Goal: Transaction & Acquisition: Purchase product/service

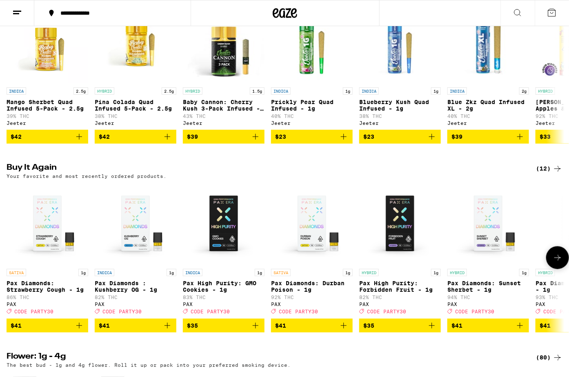
scroll to position [519, 0]
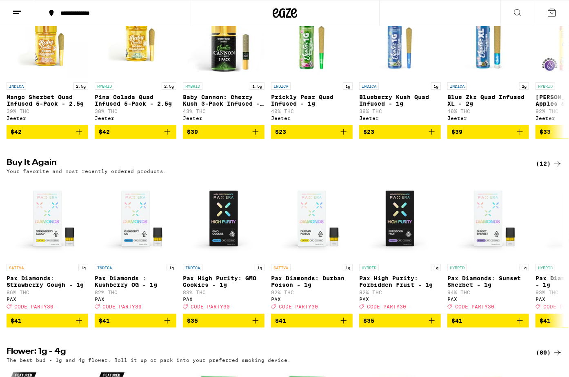
click at [542, 169] on div "(12)" at bounding box center [549, 164] width 27 height 10
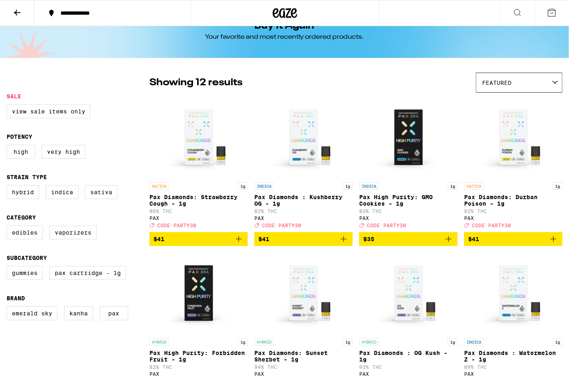
scroll to position [22, 0]
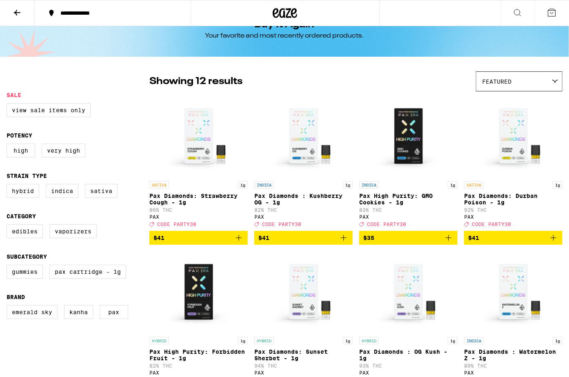
click at [520, 78] on div "Featured" at bounding box center [520, 81] width 86 height 19
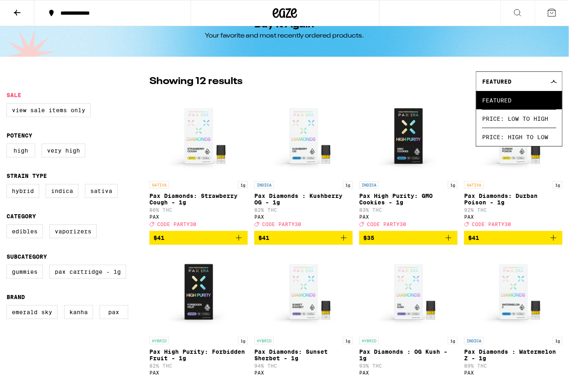
click at [520, 78] on div "Featured" at bounding box center [520, 81] width 86 height 19
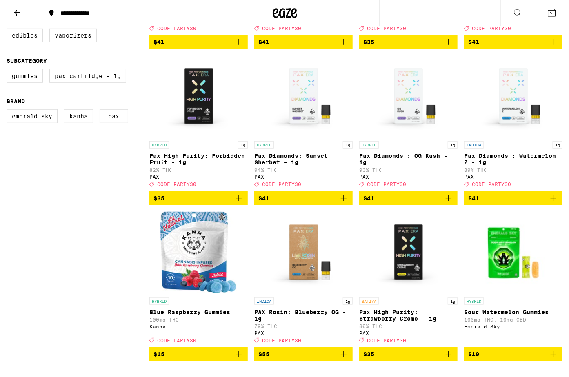
scroll to position [267, 0]
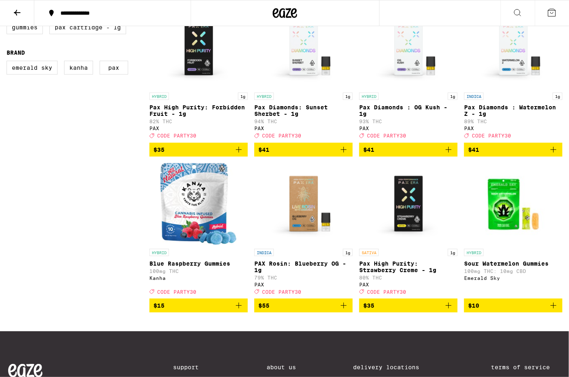
click at [417, 155] on span "$41" at bounding box center [408, 150] width 90 height 10
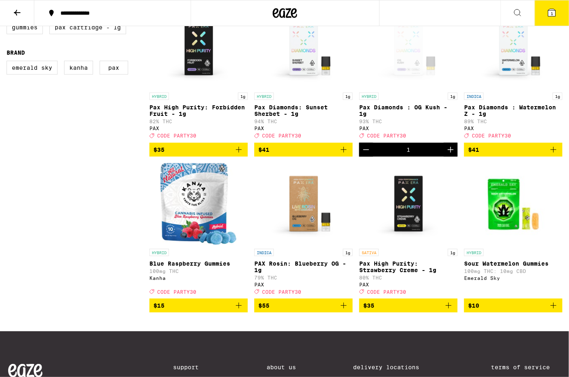
scroll to position [293, 0]
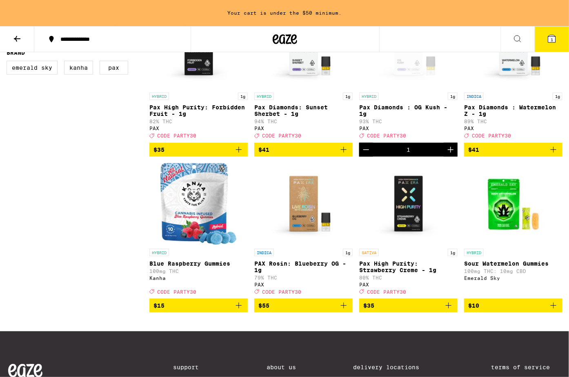
click at [326, 155] on span "$41" at bounding box center [303, 150] width 90 height 10
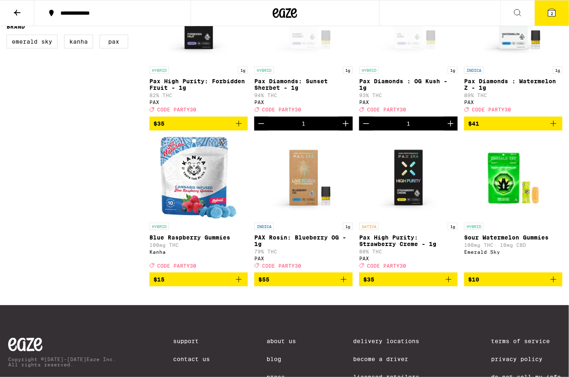
scroll to position [267, 0]
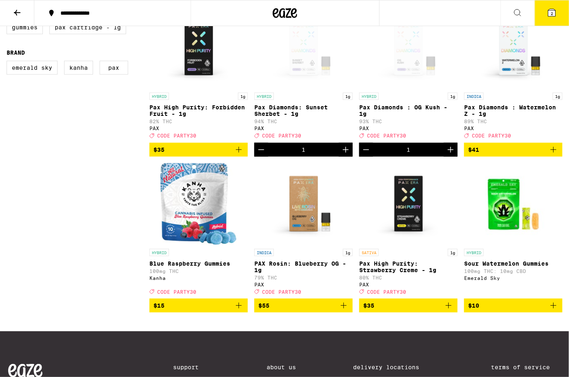
click at [481, 155] on span "$41" at bounding box center [513, 150] width 90 height 10
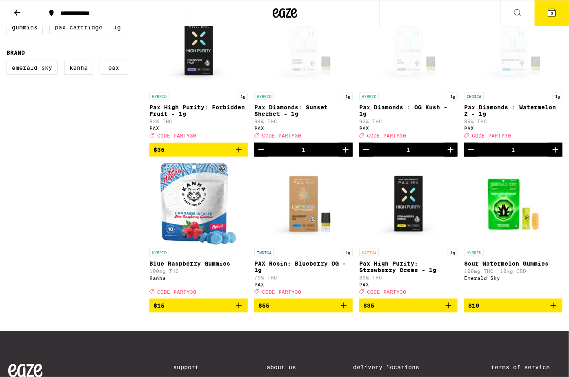
click at [441, 157] on div "1" at bounding box center [408, 150] width 98 height 14
click at [450, 155] on icon "Increment" at bounding box center [451, 150] width 10 height 10
click at [342, 155] on icon "Increment" at bounding box center [346, 150] width 10 height 10
click at [555, 20] on button "5" at bounding box center [552, 12] width 34 height 25
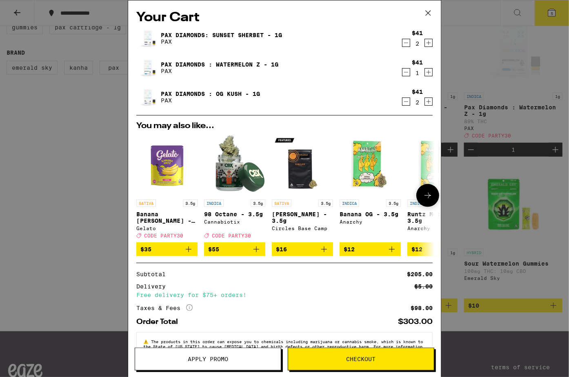
scroll to position [28, 0]
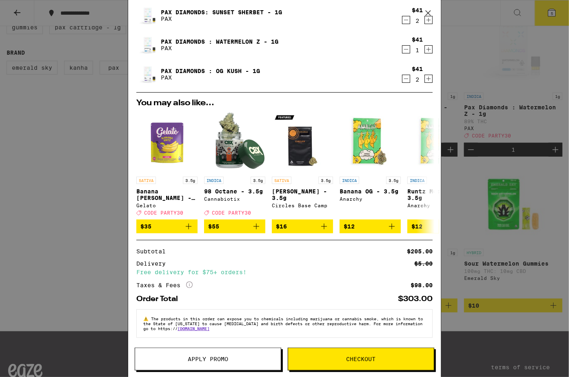
click at [261, 349] on button "Apply Promo" at bounding box center [208, 359] width 147 height 23
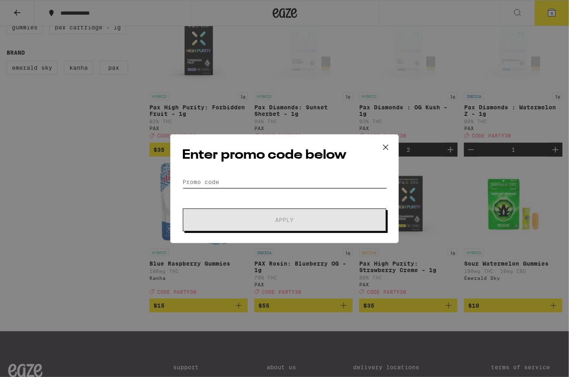
click at [277, 178] on input "Promo Code" at bounding box center [284, 182] width 205 height 12
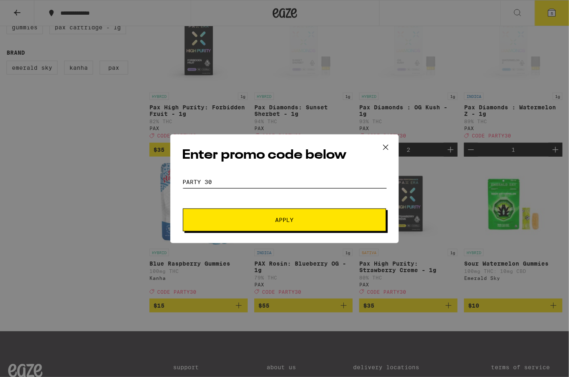
click at [183, 209] on button "Apply" at bounding box center [284, 220] width 203 height 23
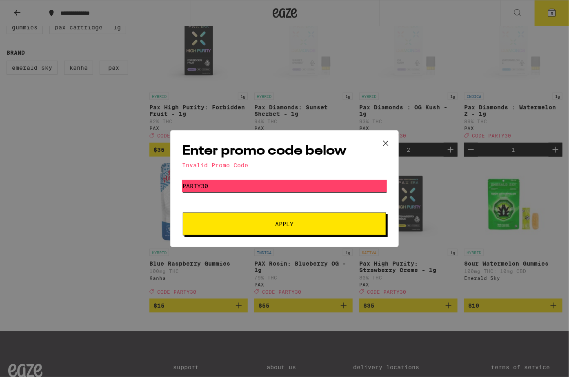
type input "party30"
click at [183, 213] on button "Apply" at bounding box center [284, 224] width 203 height 23
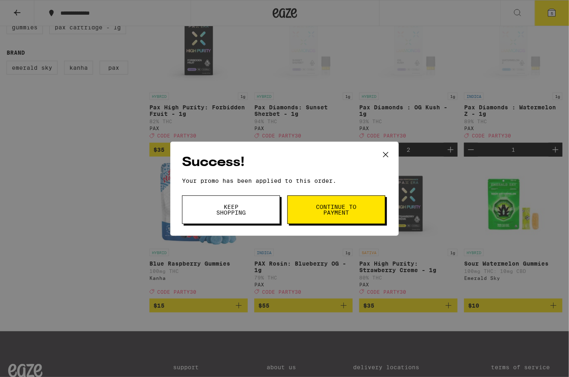
click at [312, 209] on button "Continue to payment" at bounding box center [336, 210] width 98 height 29
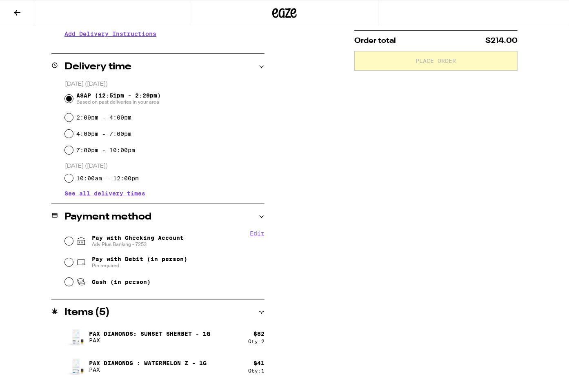
scroll to position [209, 0]
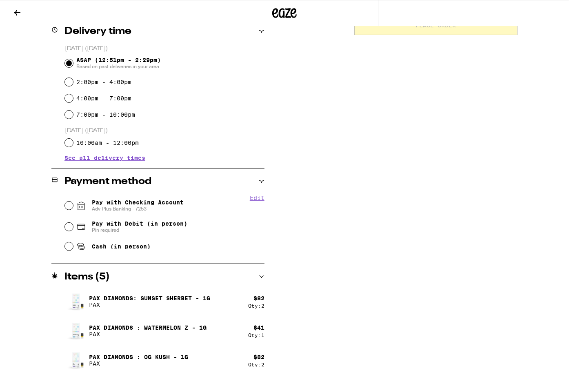
click at [167, 206] on span "Pay with Checking Account Adv Plus Banking - 7253" at bounding box center [138, 205] width 92 height 13
click at [73, 206] on input "Pay with Checking Account Adv Plus Banking - 7253" at bounding box center [69, 206] width 8 height 8
radio input "true"
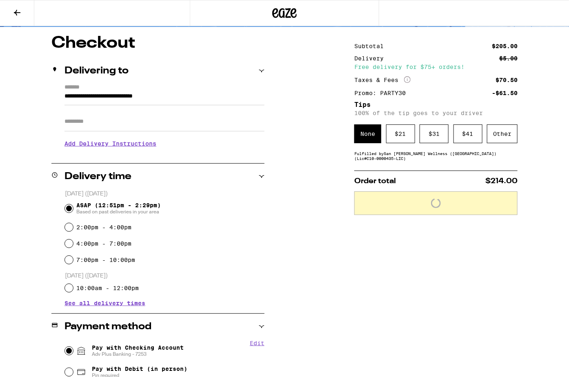
scroll to position [20, 0]
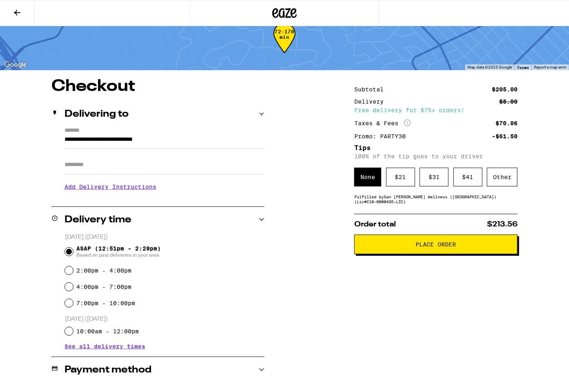
click at [455, 204] on div "Fulfilled by San [PERSON_NAME] Wellness ([GEOGRAPHIC_DATA]) (Lic# C10-0000435-L…" at bounding box center [435, 199] width 163 height 10
click at [453, 211] on div "Subtotal $205.00 Delivery $5.00 Free delivery for $75+ orders! Taxes & Fees Mor…" at bounding box center [435, 336] width 163 height 516
click at [497, 184] on div "Other" at bounding box center [502, 177] width 31 height 19
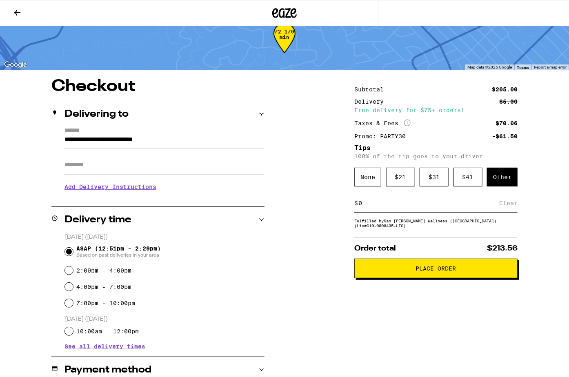
click at [446, 209] on div "$ Clear" at bounding box center [435, 203] width 163 height 18
click at [446, 207] on input at bounding box center [428, 203] width 141 height 7
type input "8"
click at [511, 206] on div "Save" at bounding box center [510, 203] width 15 height 18
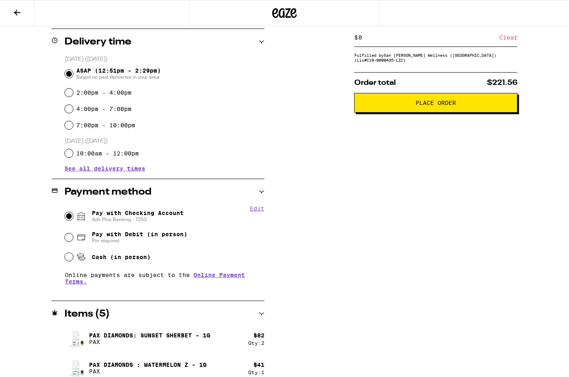
scroll to position [236, 0]
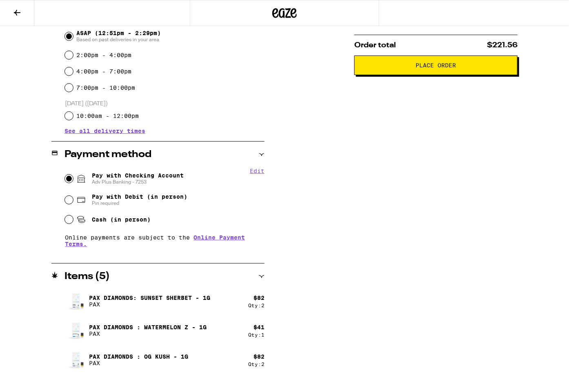
drag, startPoint x: 408, startPoint y: 75, endPoint x: 400, endPoint y: 172, distance: 97.9
click at [401, 170] on div "Subtotal $205.00 Delivery $5.00 Free delivery for $75+ orders! Taxes & Fees Mor…" at bounding box center [435, 121] width 163 height 516
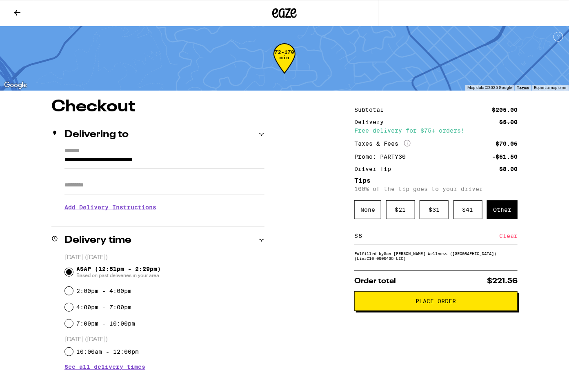
click at [408, 304] on span "Place Order" at bounding box center [435, 301] width 149 height 6
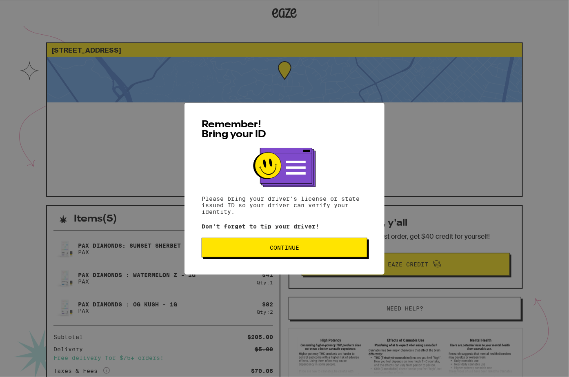
click at [296, 272] on div "Remember! Bring your ID Please bring your driver's license or state issued ID s…" at bounding box center [285, 189] width 200 height 172
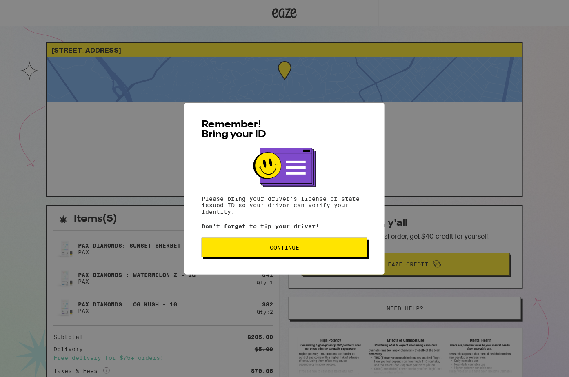
click at [296, 265] on div "Remember! Bring your ID Please bring your driver's license or state issued ID s…" at bounding box center [285, 189] width 200 height 172
click at [296, 260] on div "Remember! Bring your ID Please bring your driver's license or state issued ID s…" at bounding box center [285, 189] width 200 height 172
click at [296, 258] on button "Continue" at bounding box center [285, 248] width 166 height 20
